Goal: Task Accomplishment & Management: Complete application form

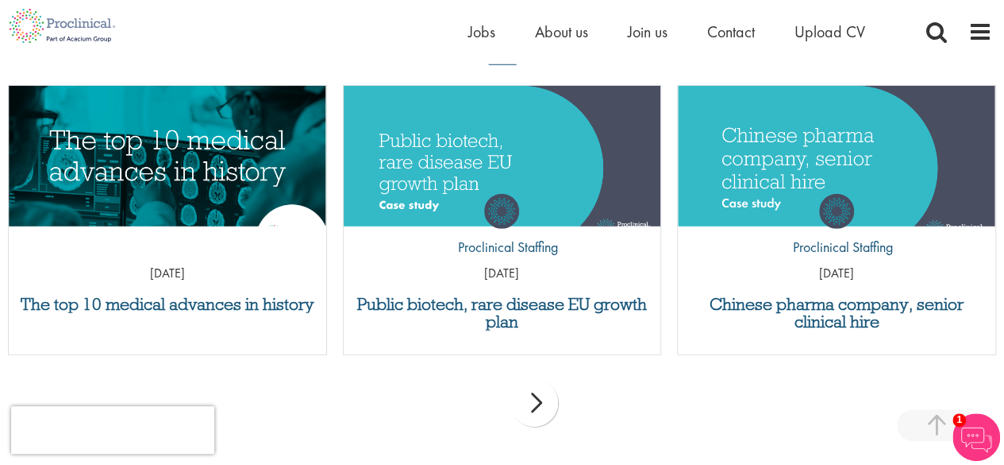
scroll to position [2211, 0]
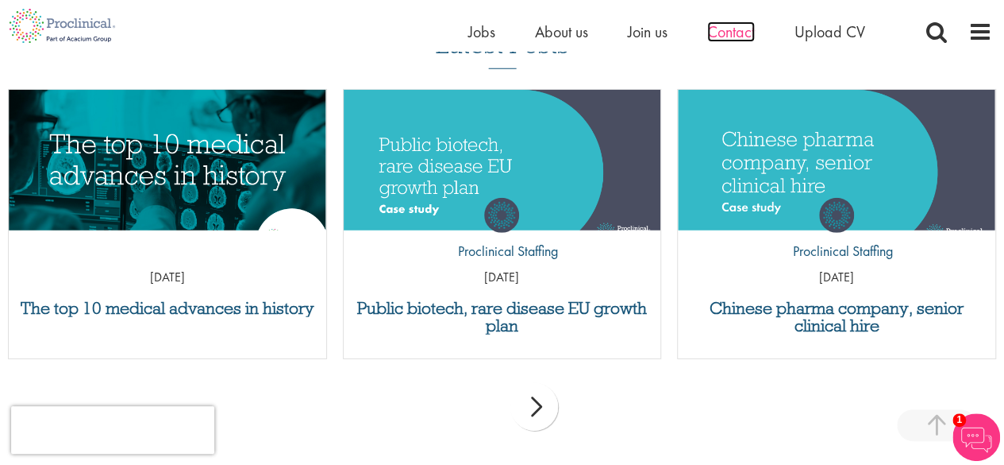
click at [727, 33] on span "Contact" at bounding box center [731, 31] width 48 height 21
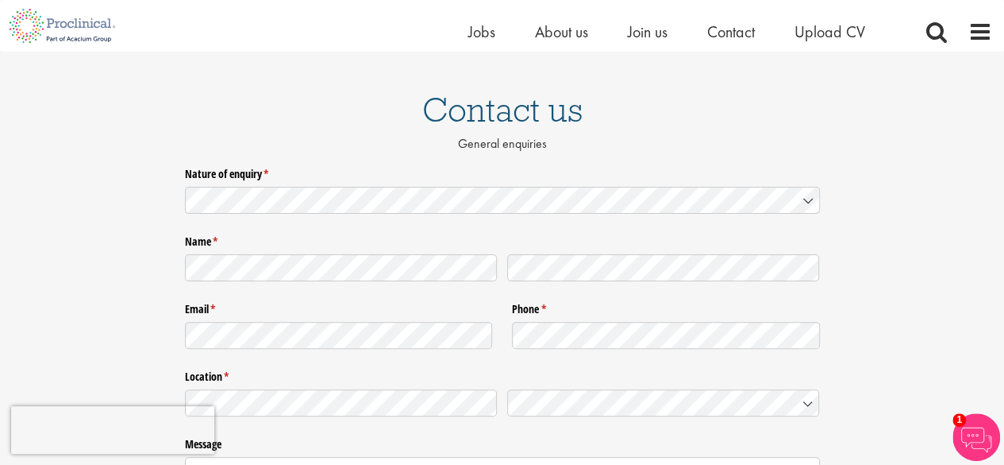
scroll to position [98, 0]
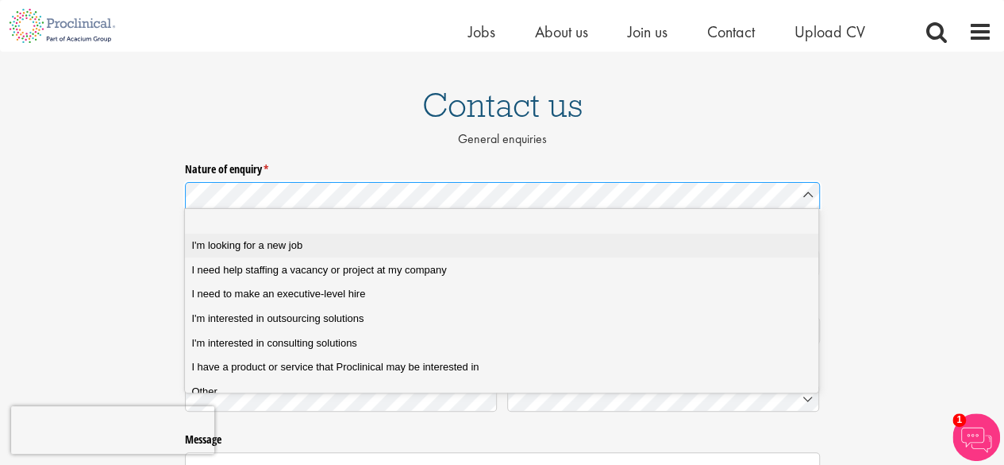
click at [673, 239] on div "I'm looking for a new job" at bounding box center [507, 245] width 632 height 14
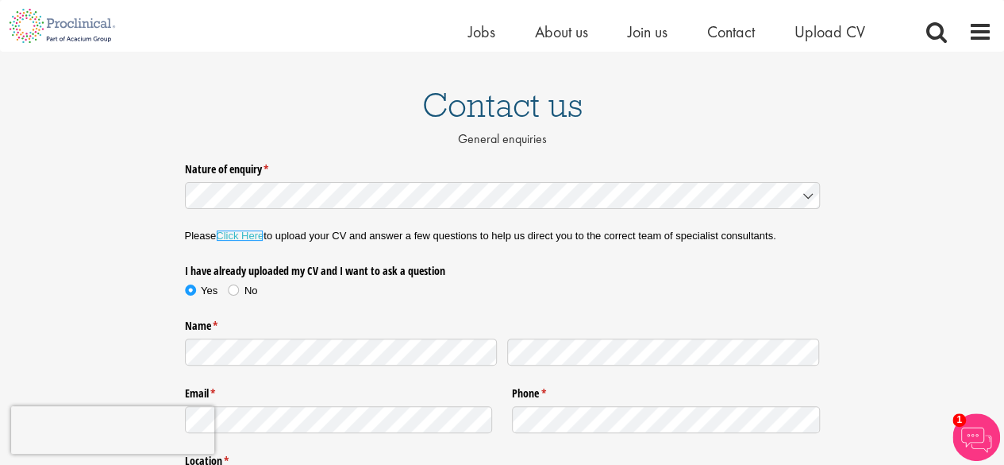
click at [229, 236] on link "Click Here" at bounding box center [240, 235] width 48 height 12
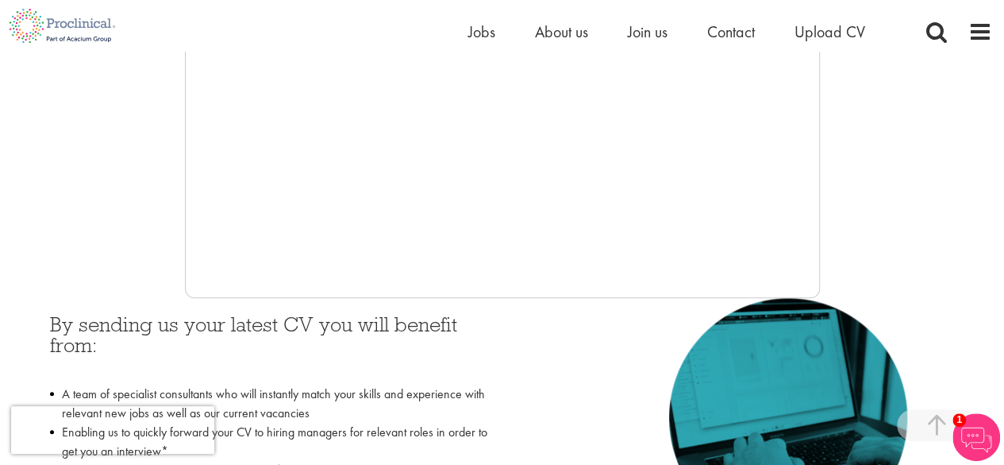
scroll to position [476, 0]
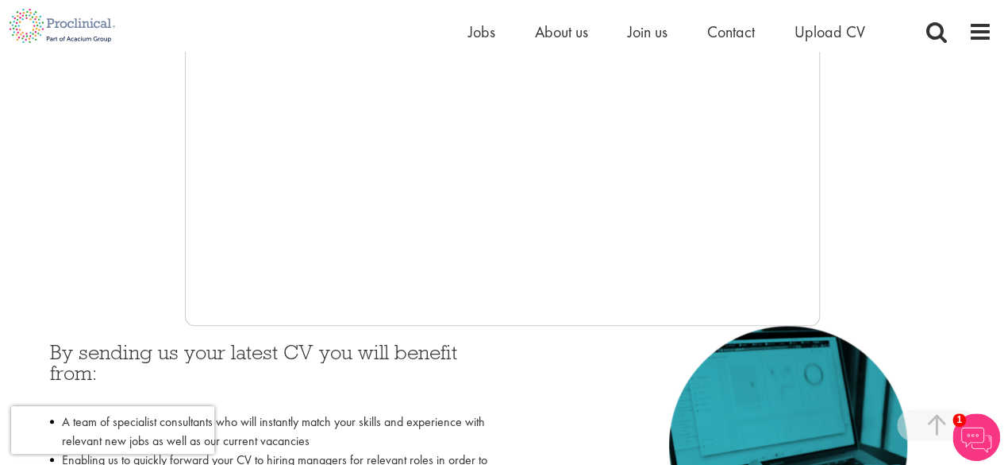
drag, startPoint x: 821, startPoint y: 183, endPoint x: 830, endPoint y: 212, distance: 30.7
click at [830, 212] on div at bounding box center [502, 87] width 981 height 476
click at [823, 210] on div at bounding box center [502, 87] width 981 height 476
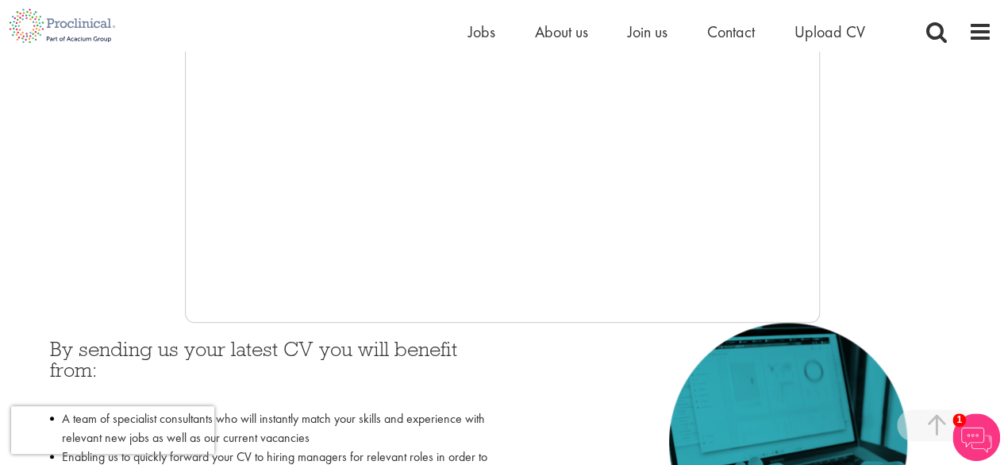
scroll to position [389, 0]
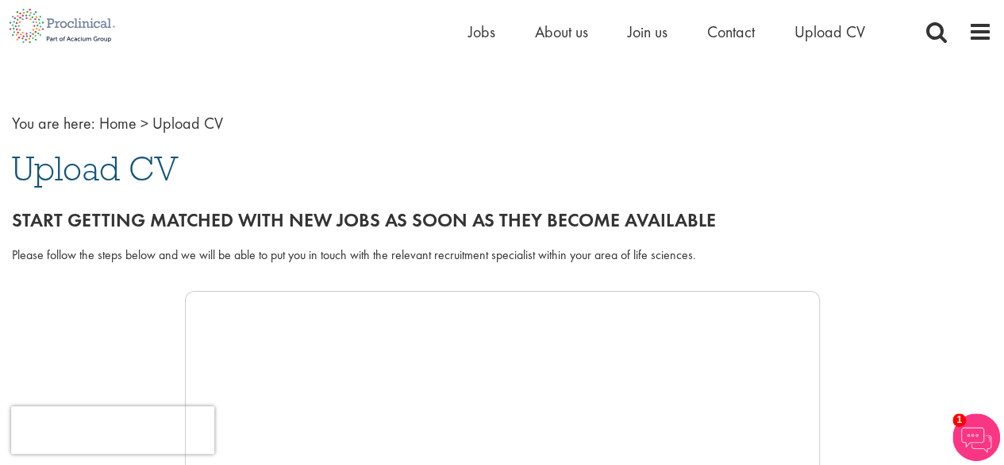
scroll to position [26, 0]
